Goal: Navigation & Orientation: Find specific page/section

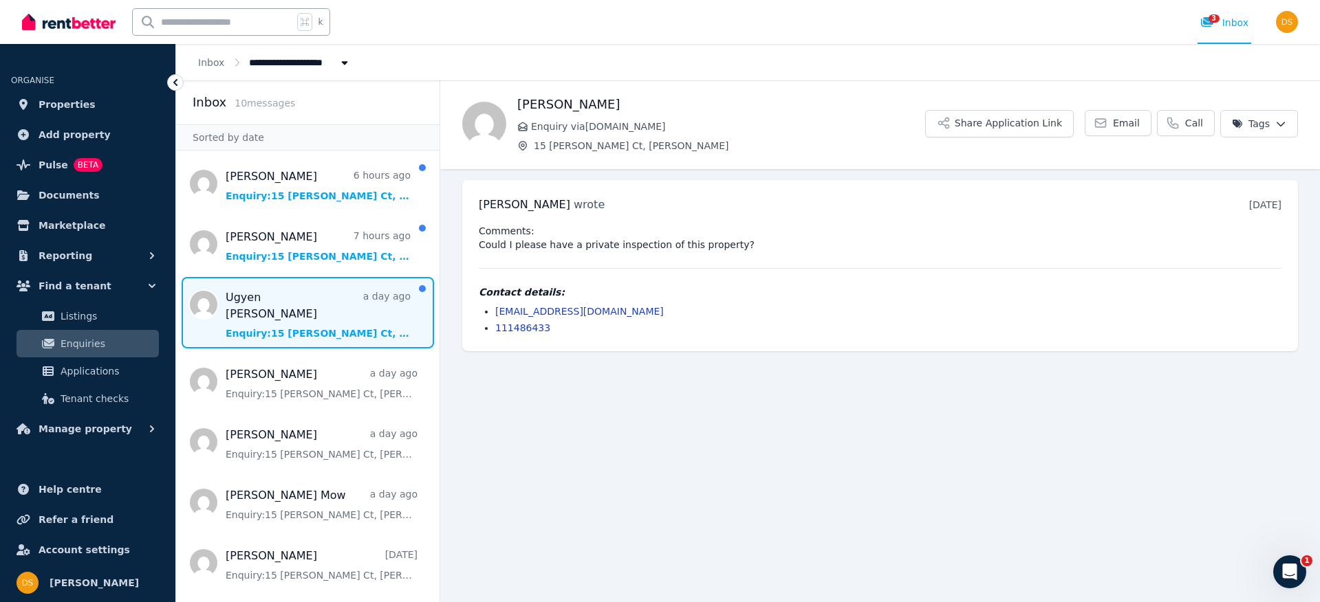
click at [298, 298] on span "Message list" at bounding box center [307, 313] width 263 height 72
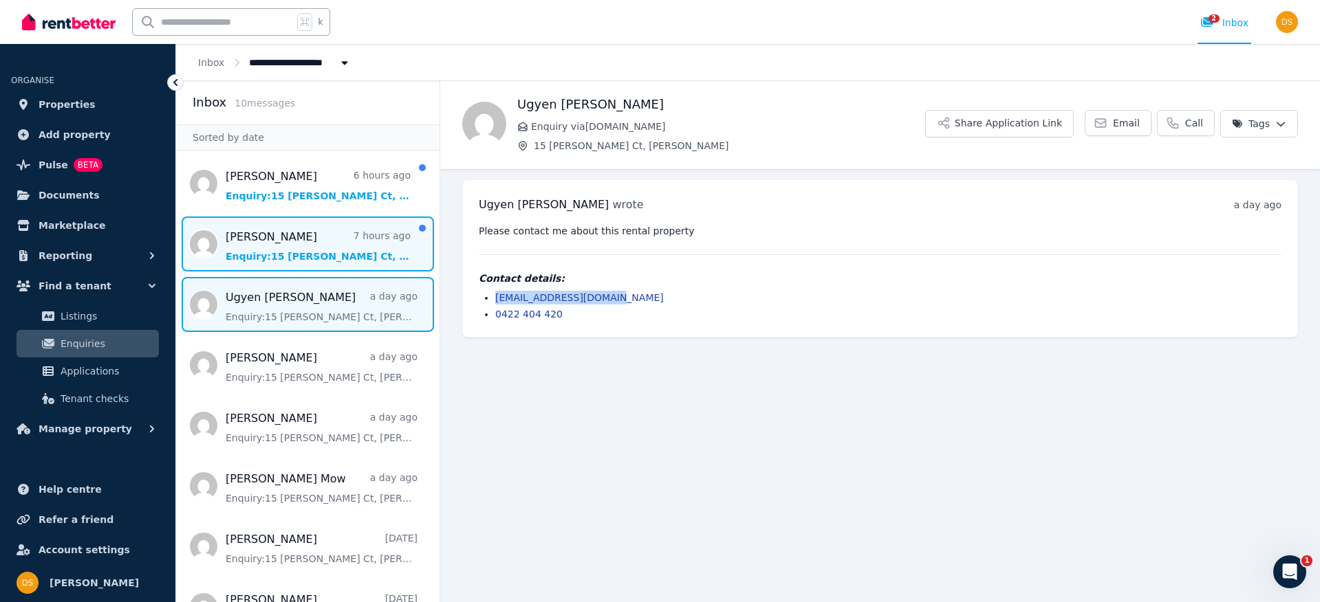
click at [266, 246] on span "Message list" at bounding box center [307, 244] width 263 height 55
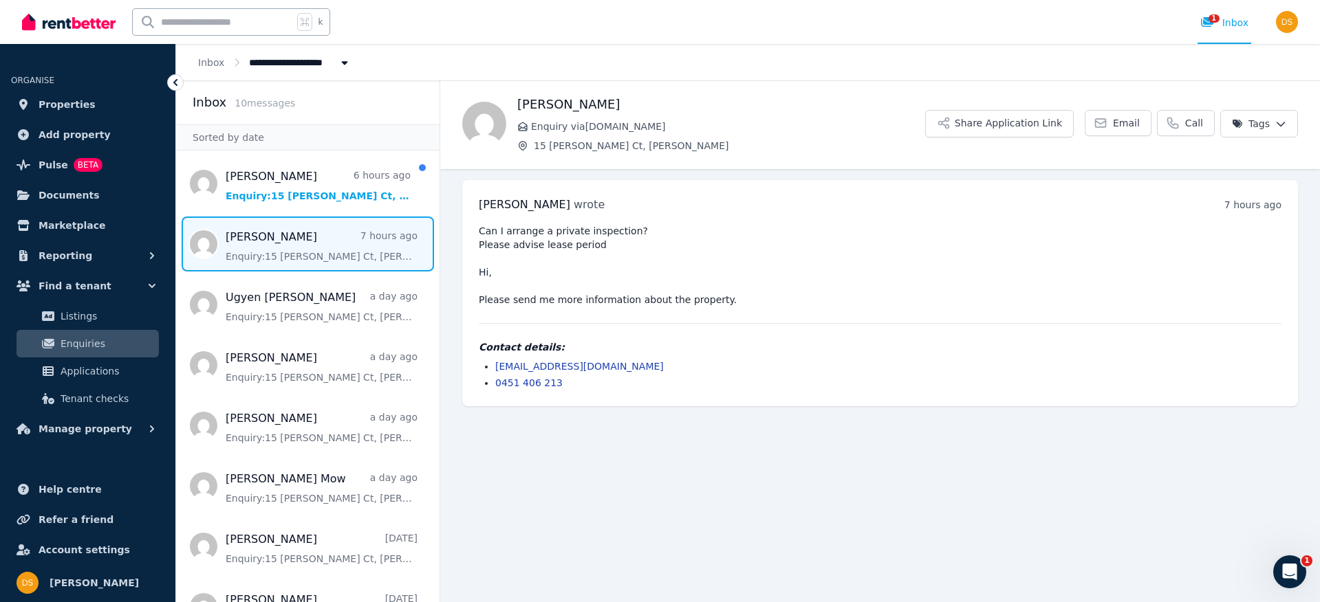
click at [605, 313] on div "Can I arrange a private inspection? Please advise lease period Hi, Please send …" at bounding box center [880, 307] width 803 height 166
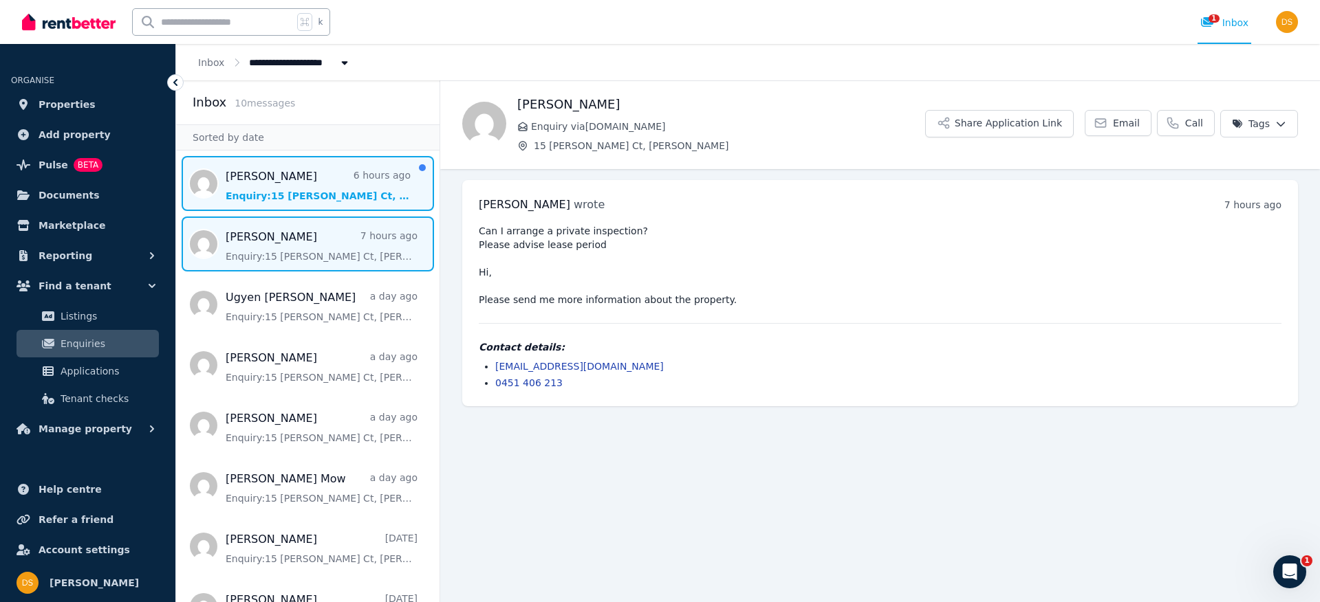
click at [318, 195] on span "Message list" at bounding box center [307, 183] width 263 height 55
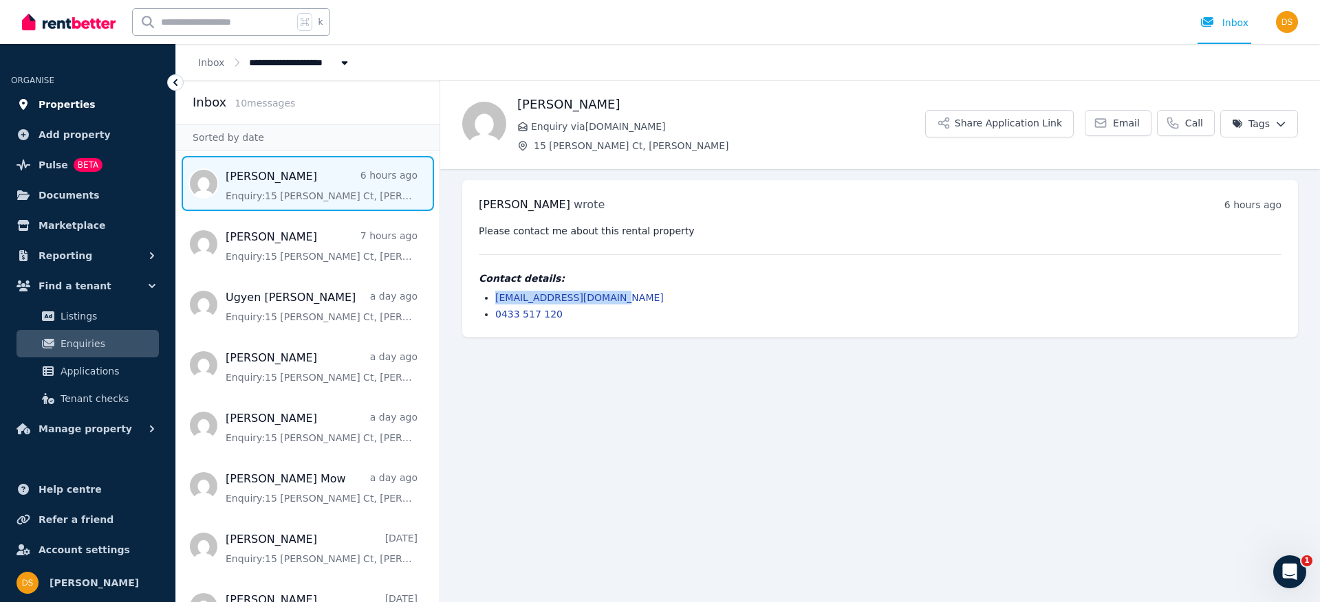
click at [55, 96] on span "Properties" at bounding box center [67, 104] width 57 height 17
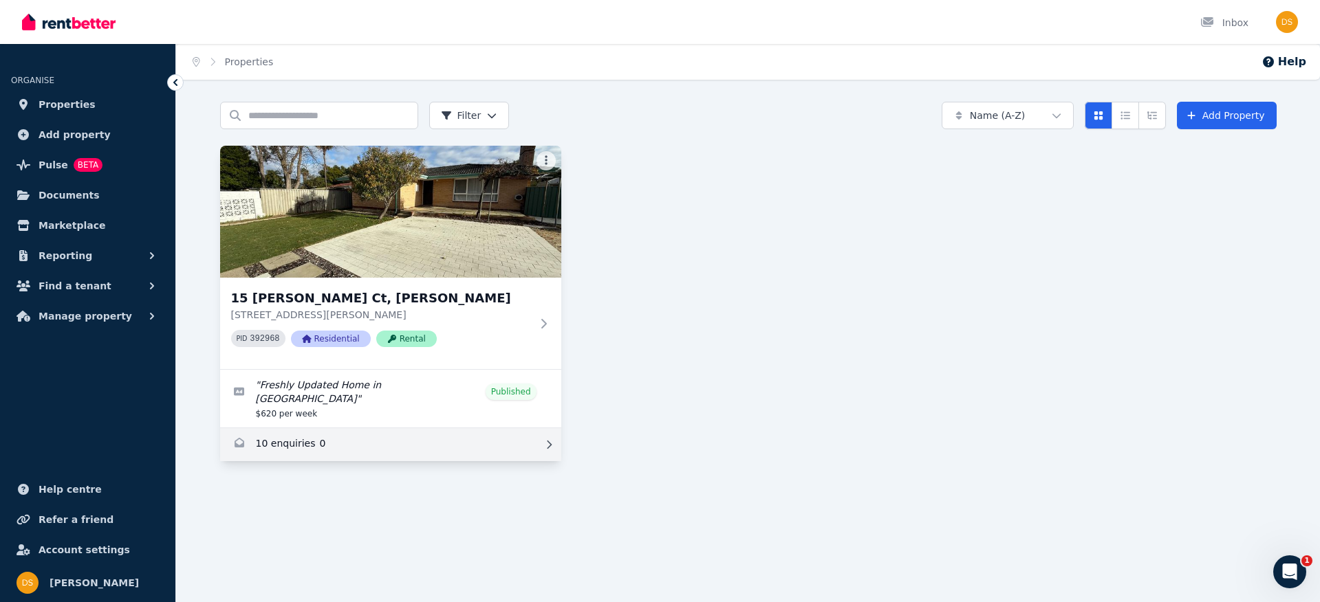
click at [282, 431] on link "Enquiries for 15 Earls Ct, Thornlie" at bounding box center [390, 444] width 341 height 33
